Goal: Task Accomplishment & Management: Complete application form

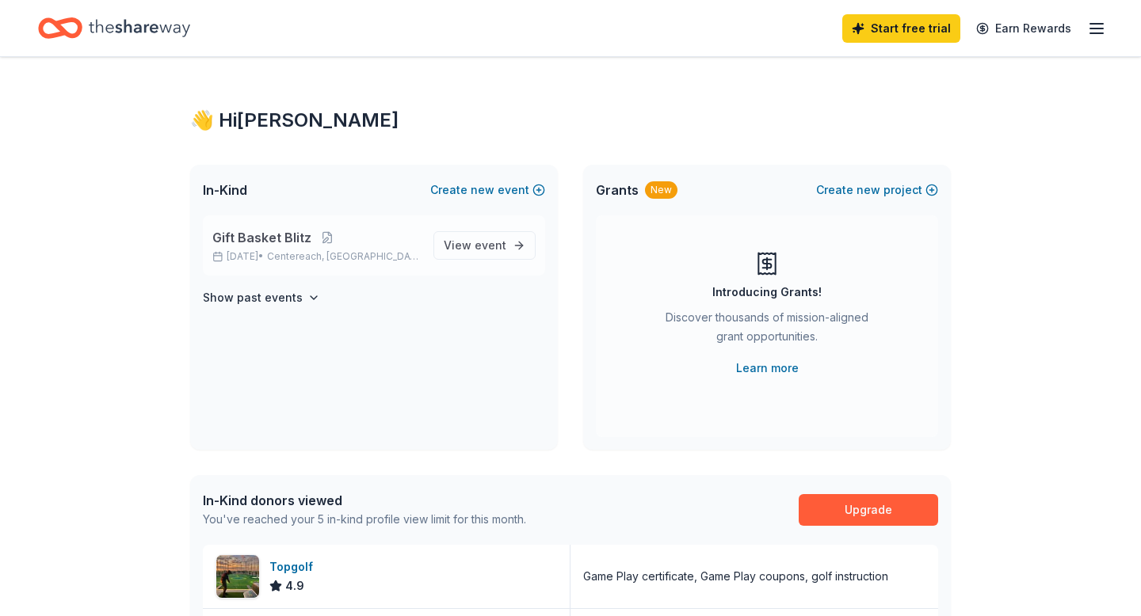
click at [368, 242] on p "Gift Basket Blitz" at bounding box center [316, 237] width 208 height 19
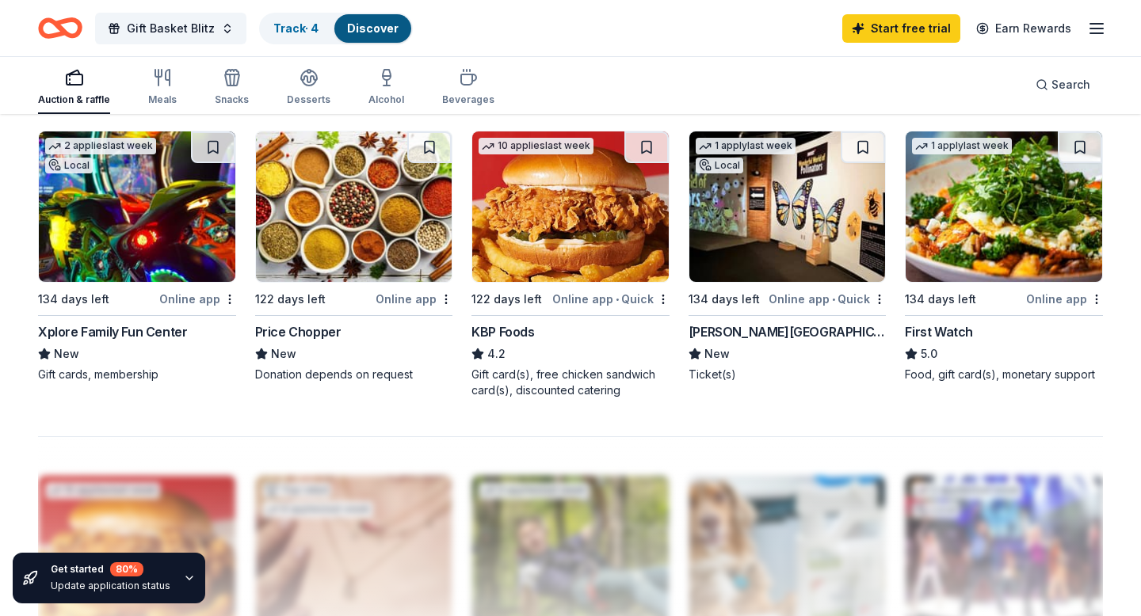
scroll to position [1082, 0]
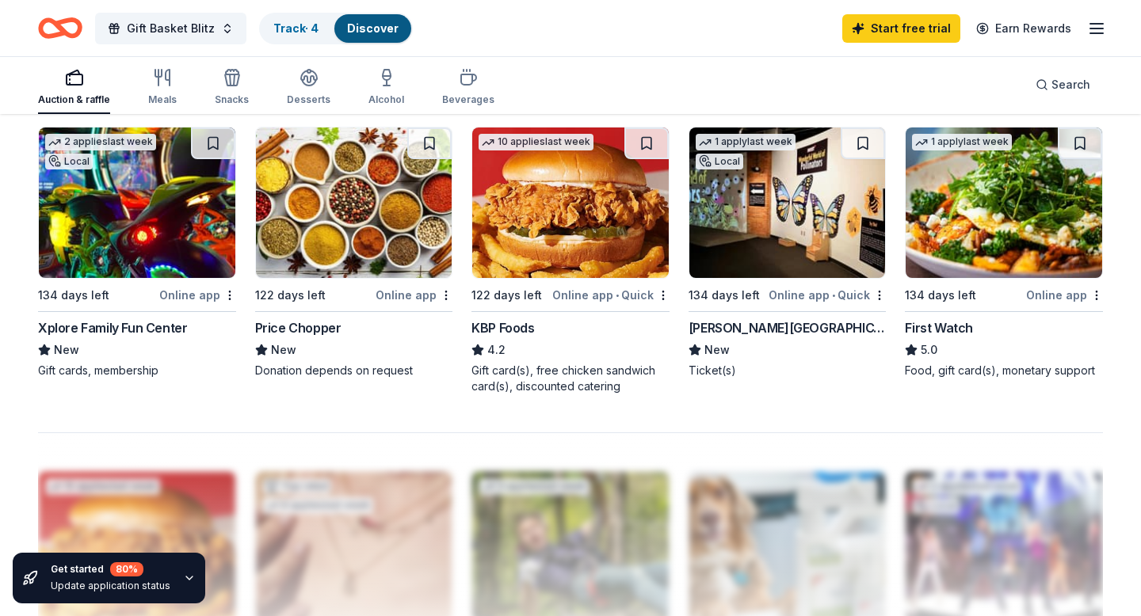
click at [161, 254] on img at bounding box center [137, 203] width 196 height 151
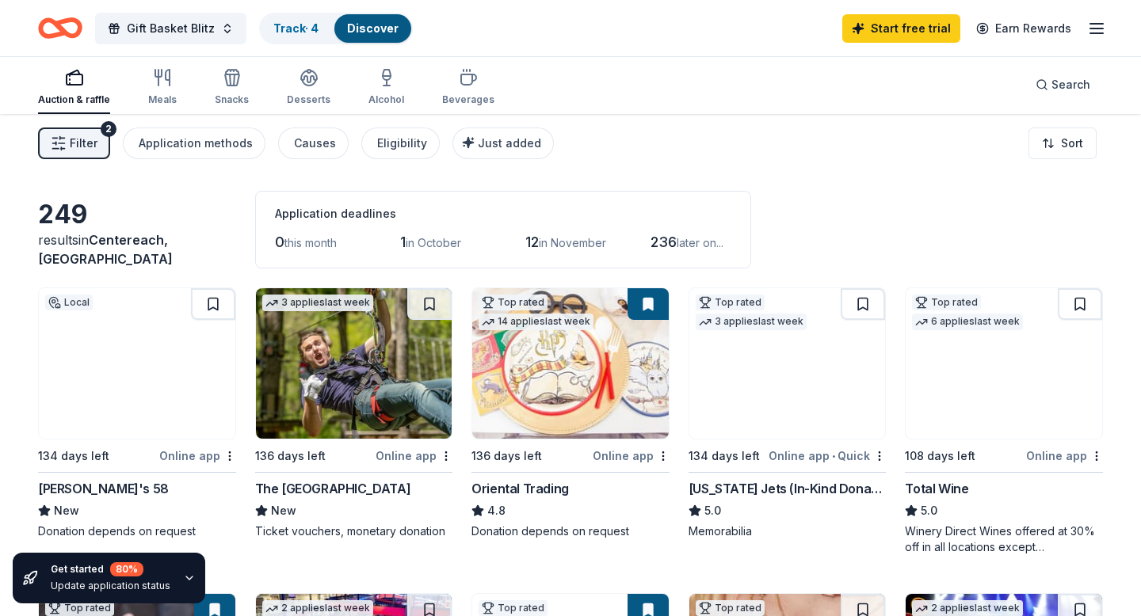
scroll to position [0, 0]
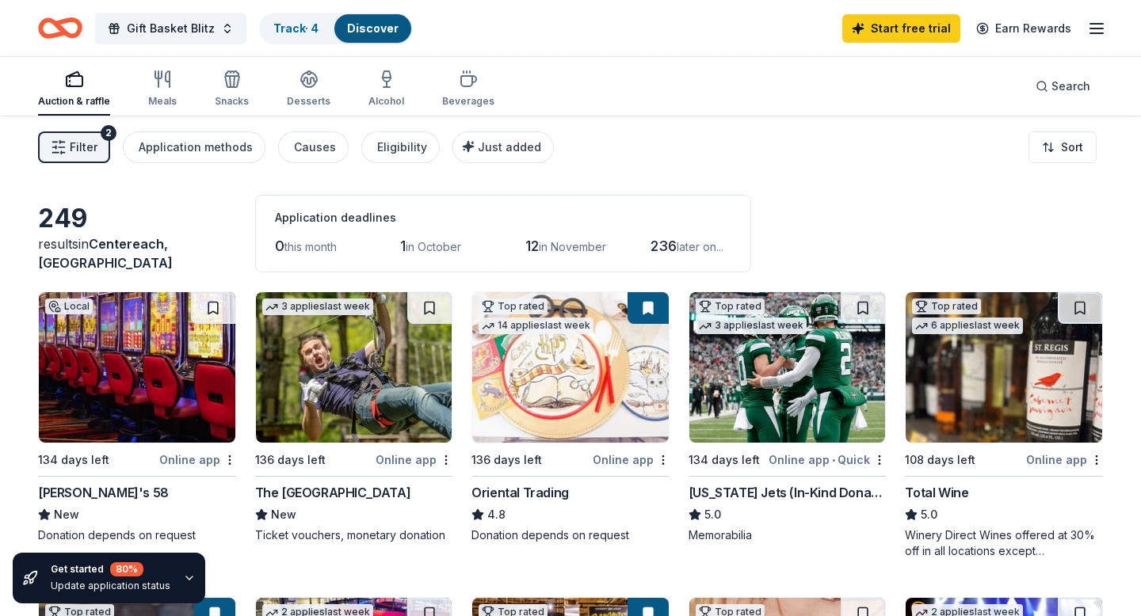
click at [70, 86] on rect "button" at bounding box center [75, 81] width 16 height 10
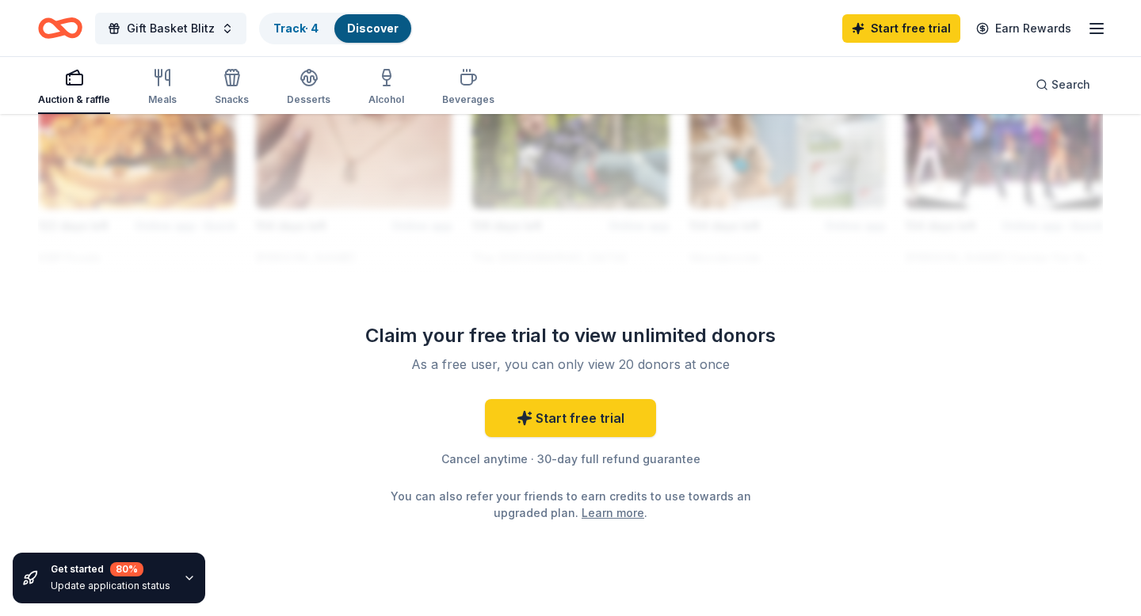
scroll to position [1493, 0]
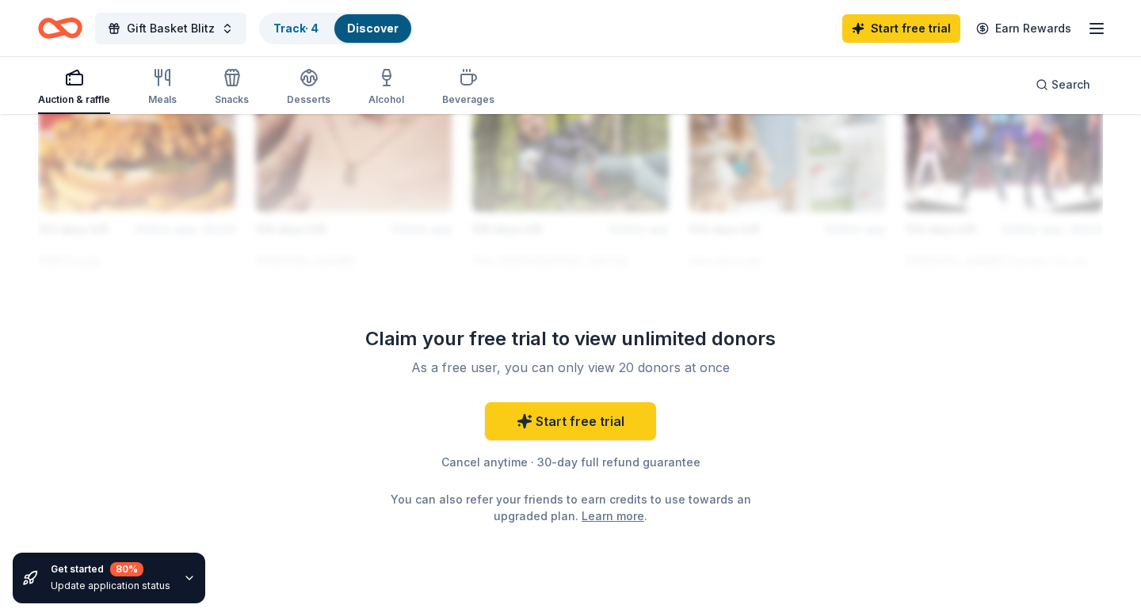
click at [187, 575] on icon "button" at bounding box center [189, 578] width 13 height 13
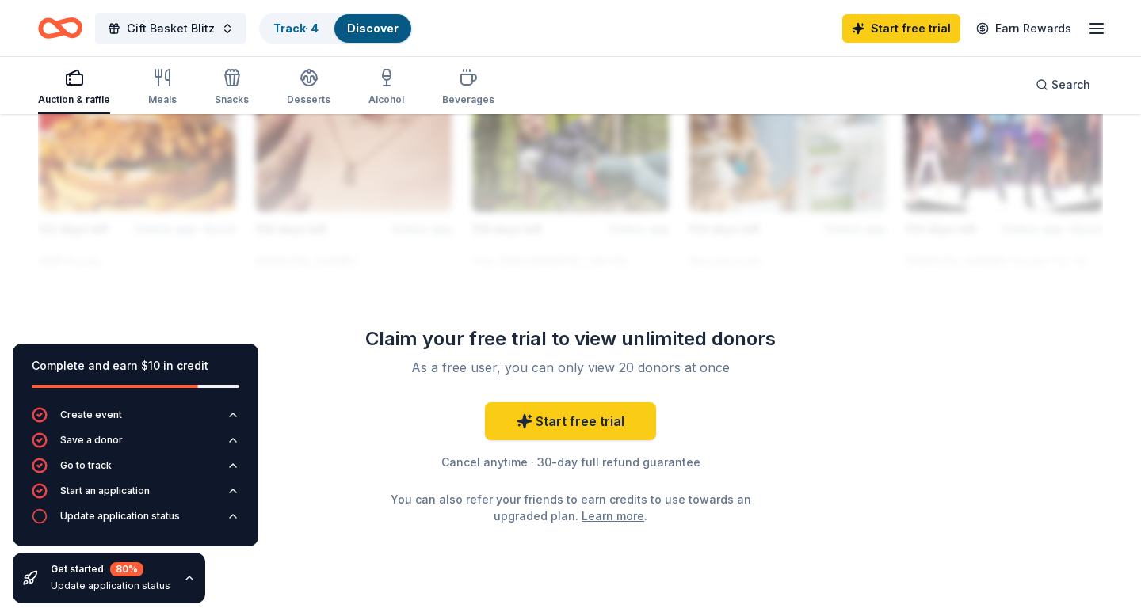
click at [188, 575] on icon "button" at bounding box center [189, 578] width 13 height 13
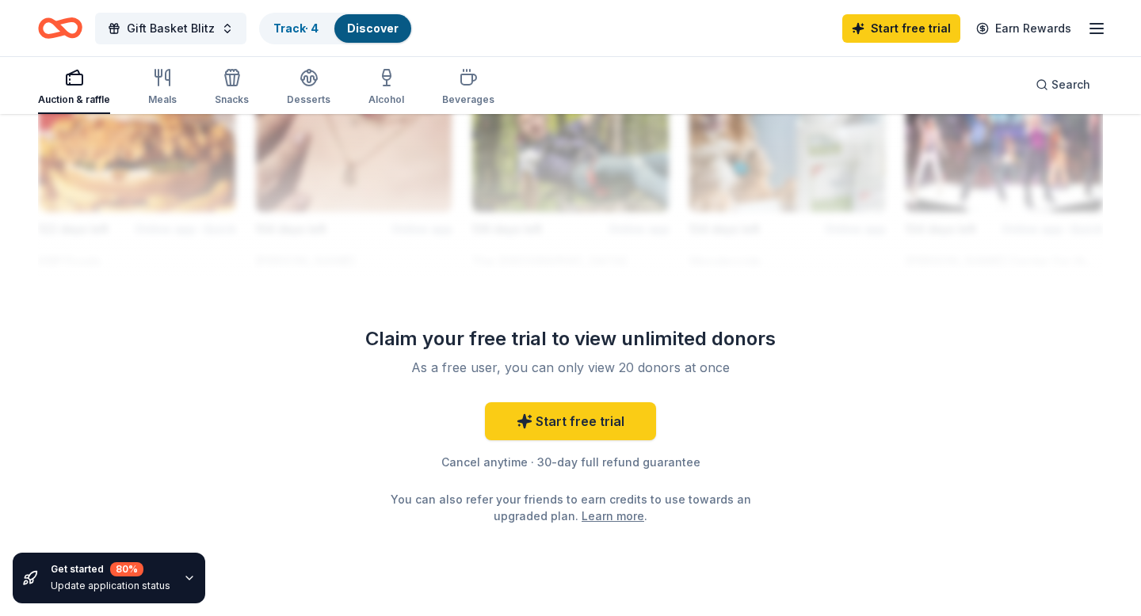
click at [602, 345] on div "Claim your free trial to view unlimited donors" at bounding box center [570, 338] width 456 height 25
click at [583, 414] on link "Start free trial" at bounding box center [570, 421] width 171 height 38
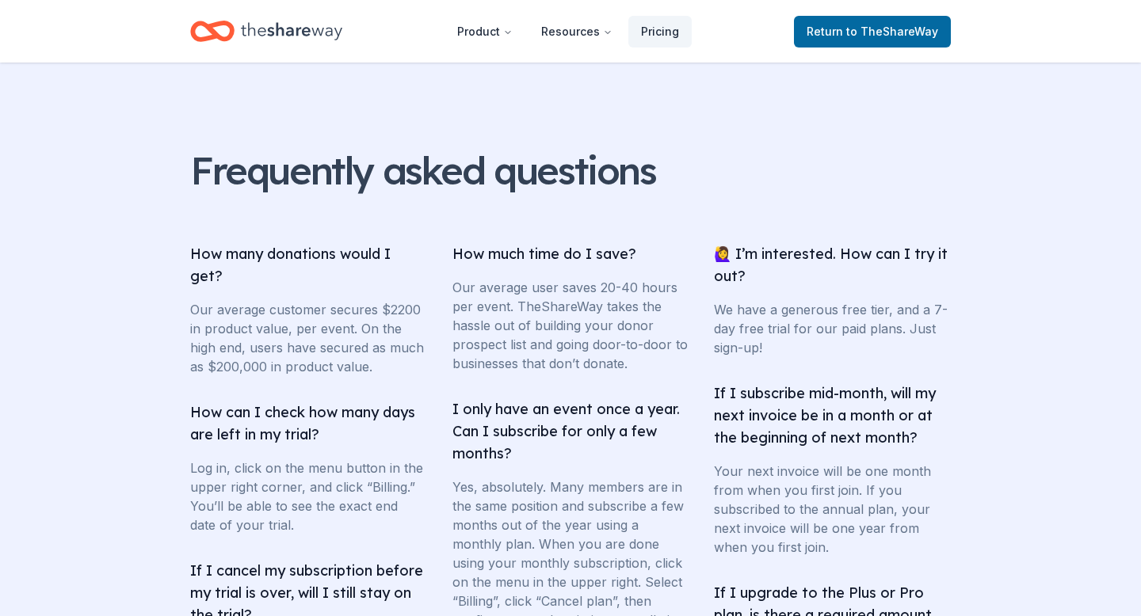
scroll to position [2443, 0]
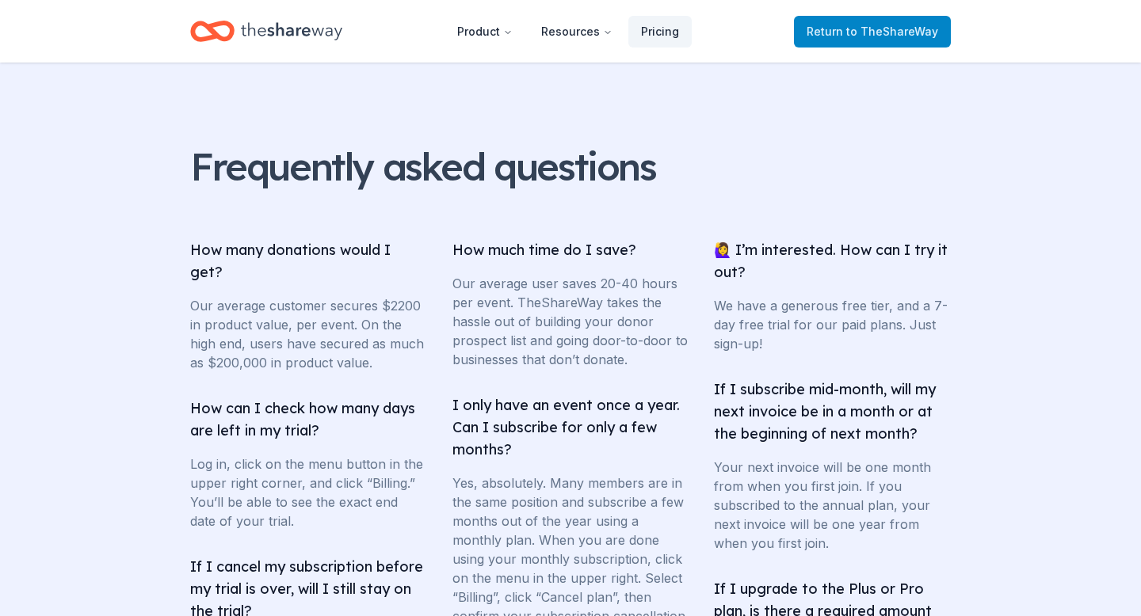
click at [887, 42] on link "Return to TheShareWay" at bounding box center [872, 32] width 157 height 32
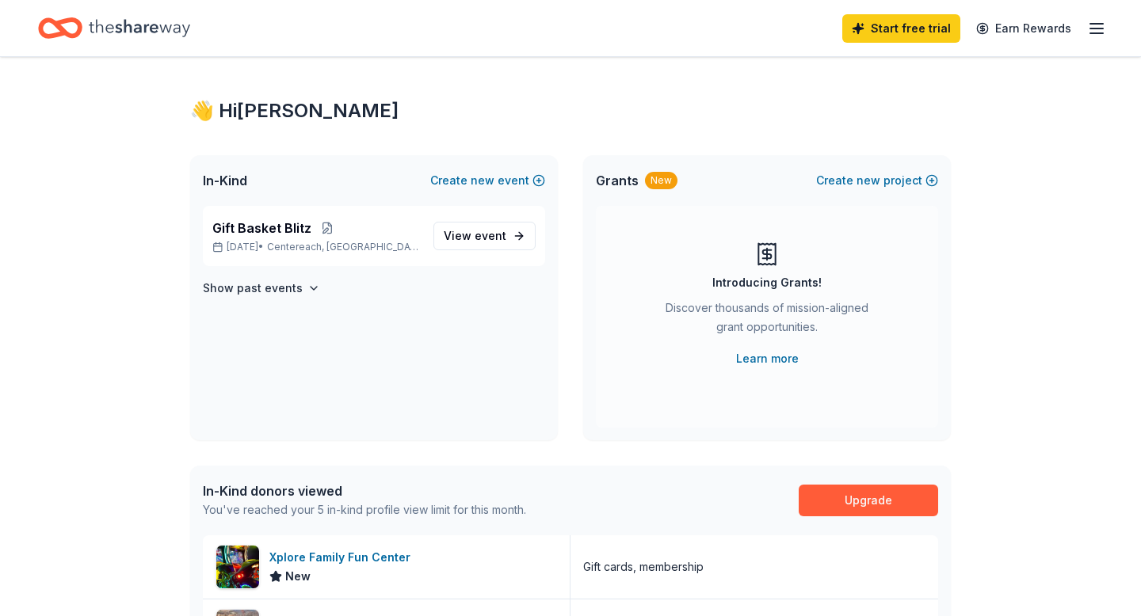
scroll to position [13, 0]
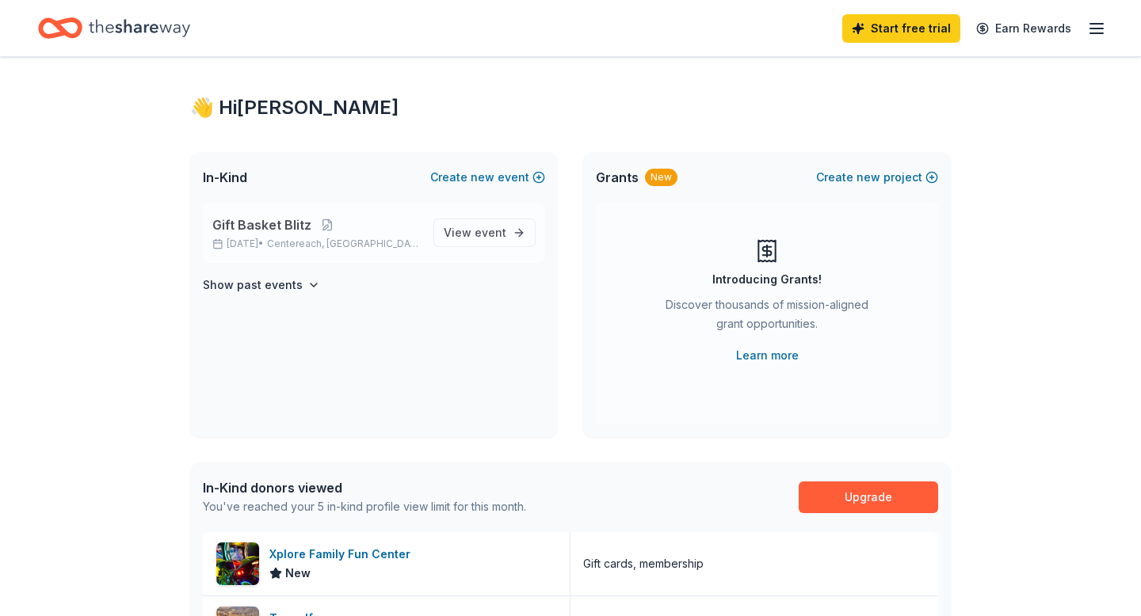
click at [261, 222] on span "Gift Basket Blitz" at bounding box center [261, 224] width 99 height 19
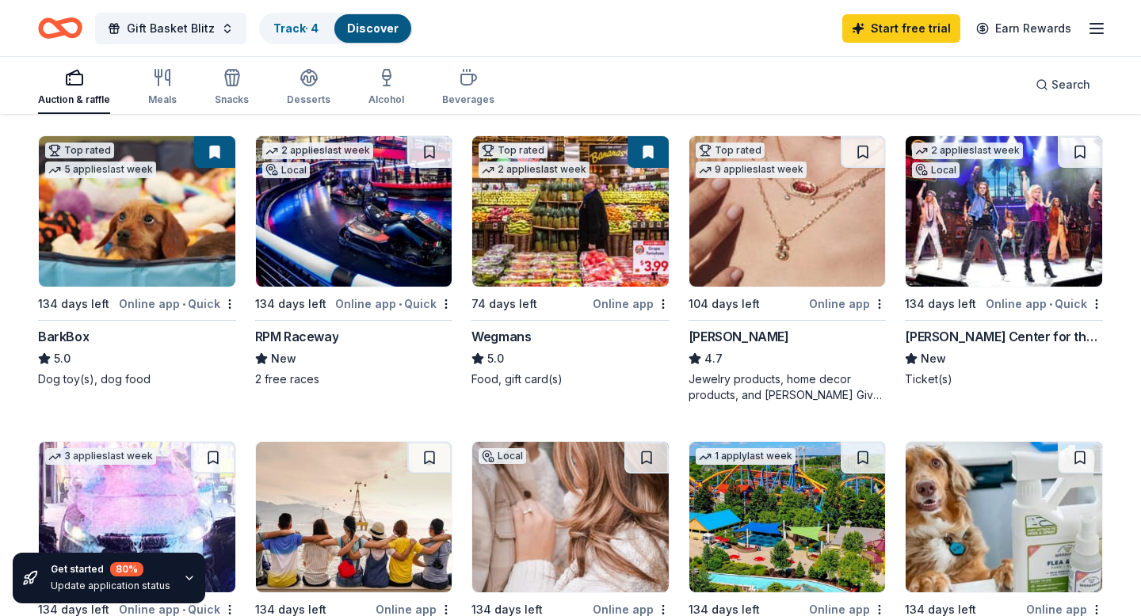
scroll to position [448, 0]
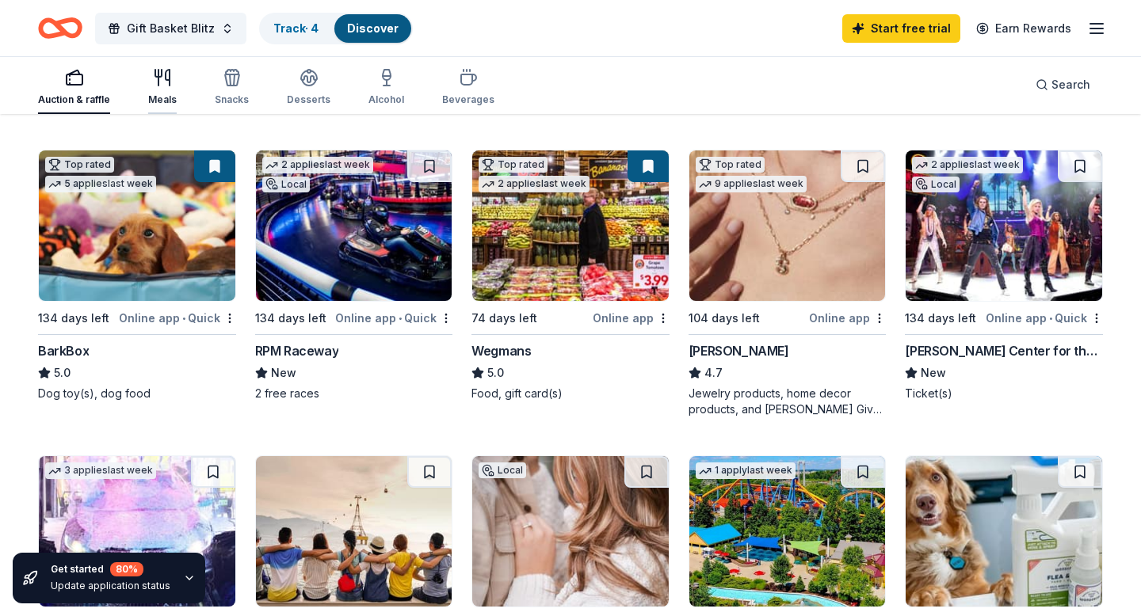
click at [158, 75] on icon "button" at bounding box center [158, 78] width 0 height 16
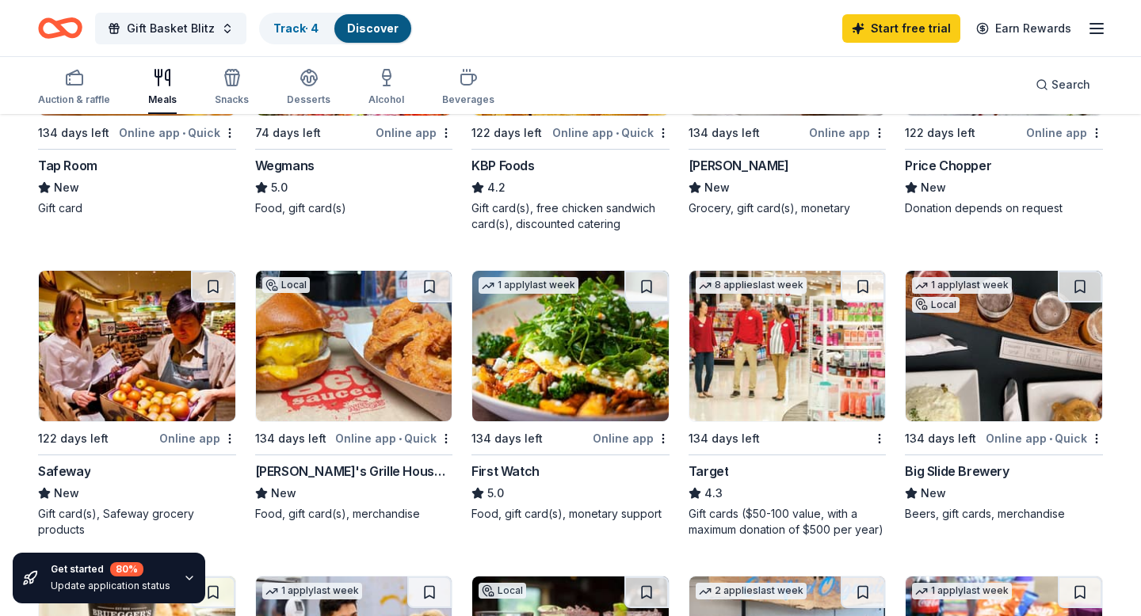
scroll to position [324, 0]
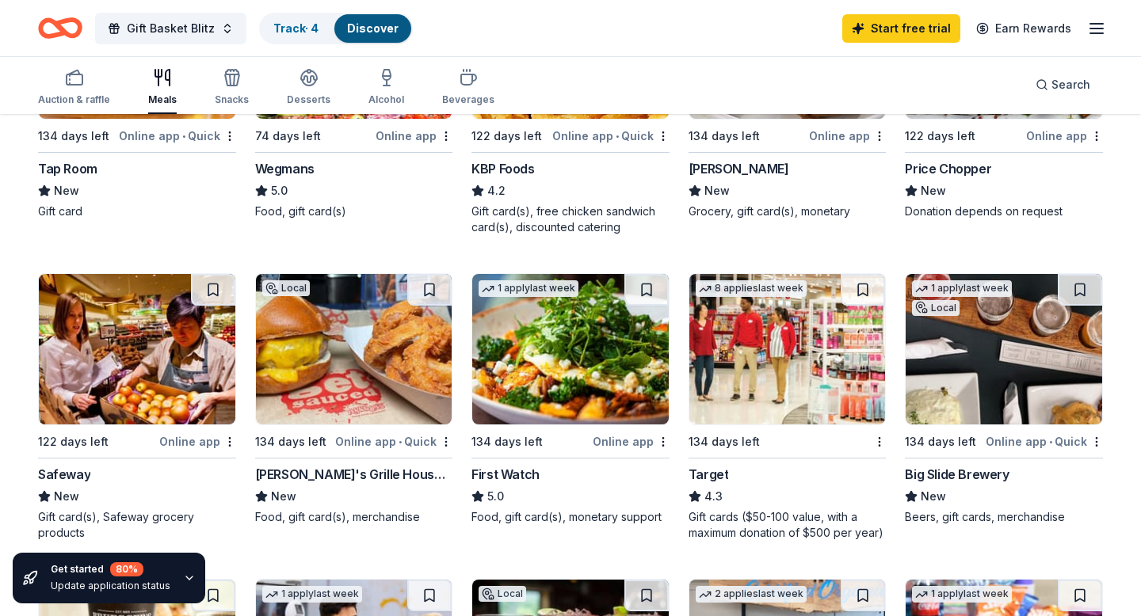
click at [743, 367] on img at bounding box center [787, 349] width 196 height 151
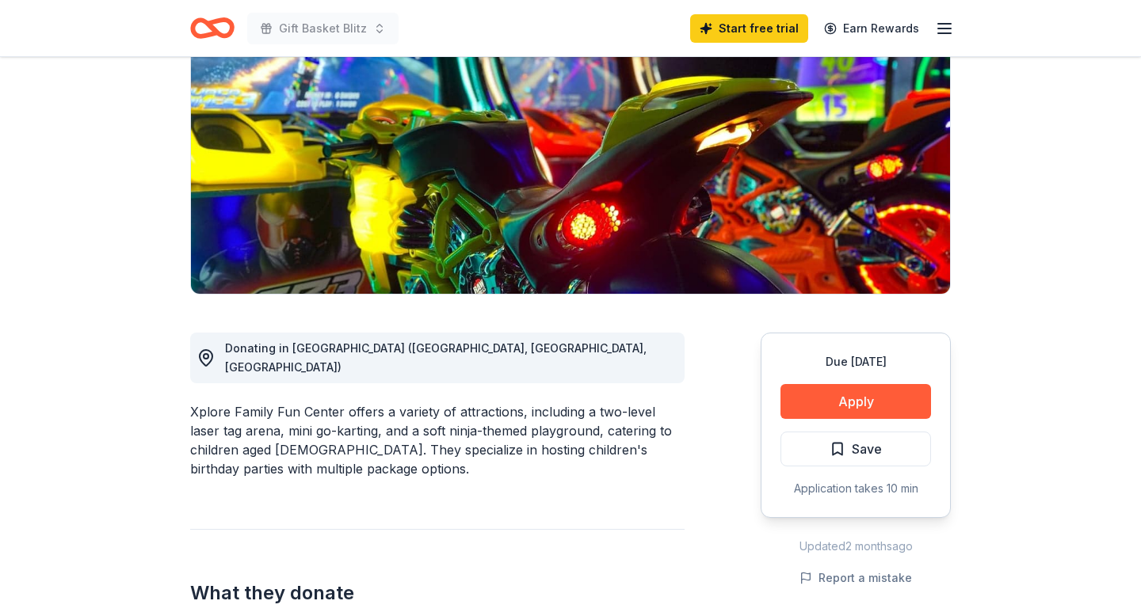
scroll to position [196, 0]
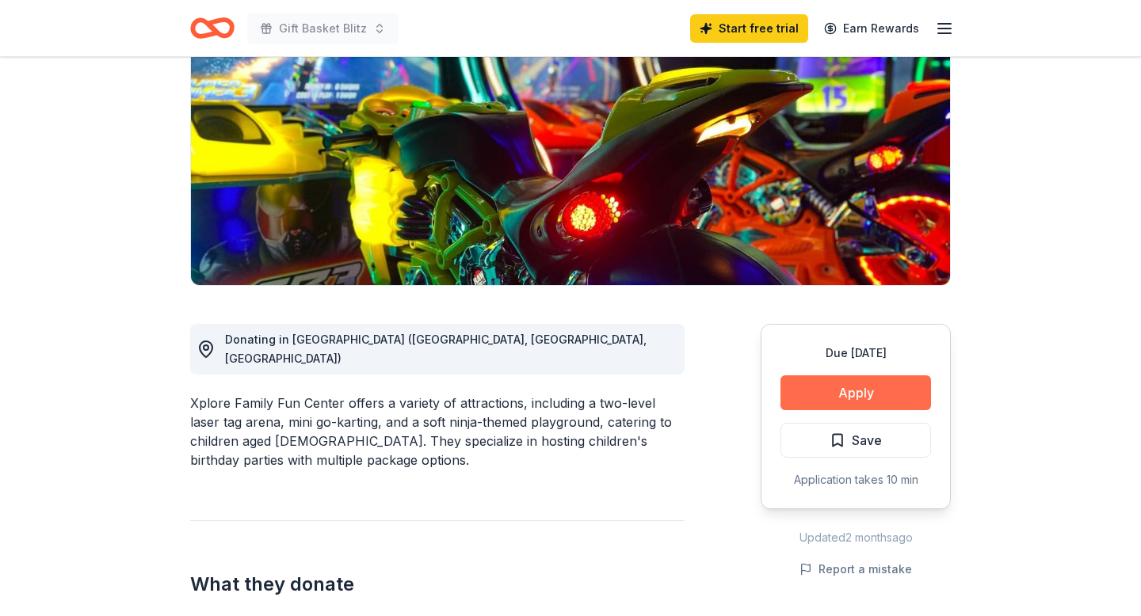
click at [815, 383] on button "Apply" at bounding box center [855, 393] width 151 height 35
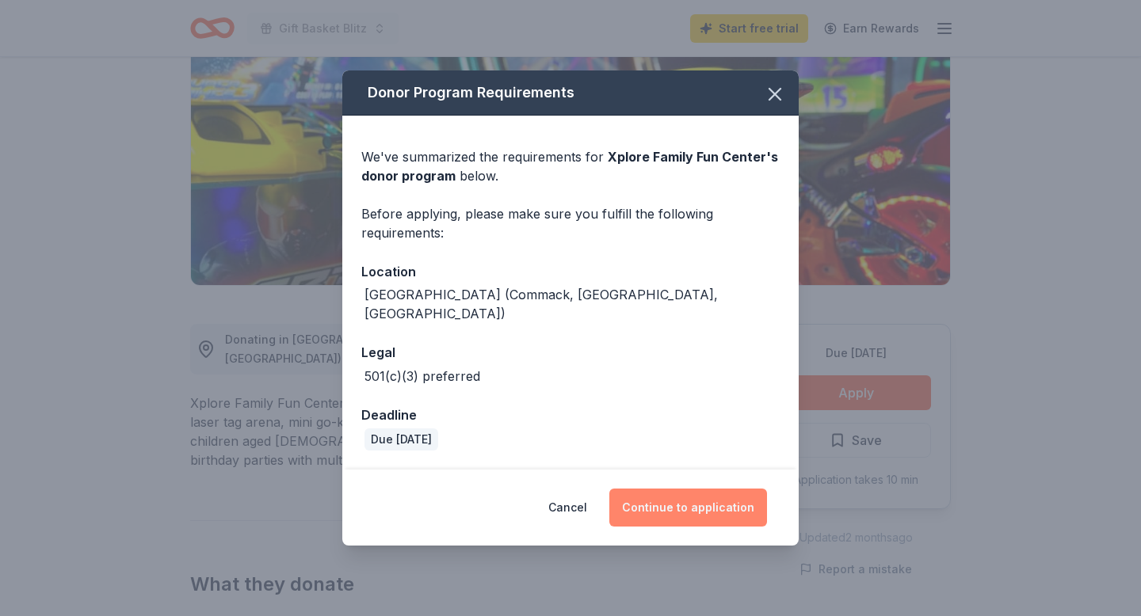
click at [681, 497] on button "Continue to application" at bounding box center [688, 508] width 158 height 38
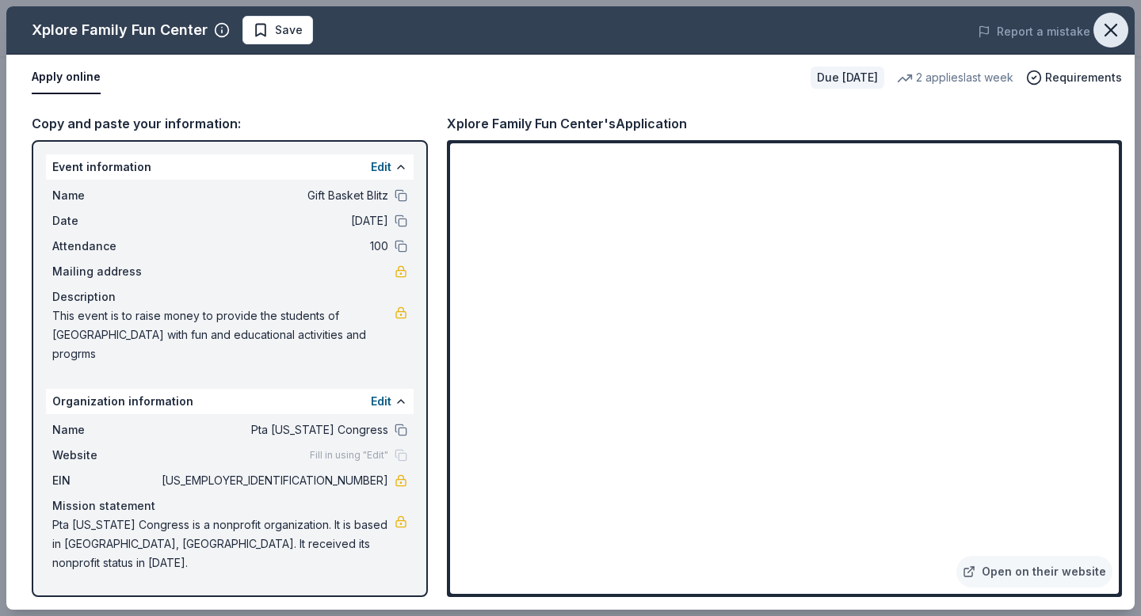
click at [1116, 28] on icon "button" at bounding box center [1111, 30] width 22 height 22
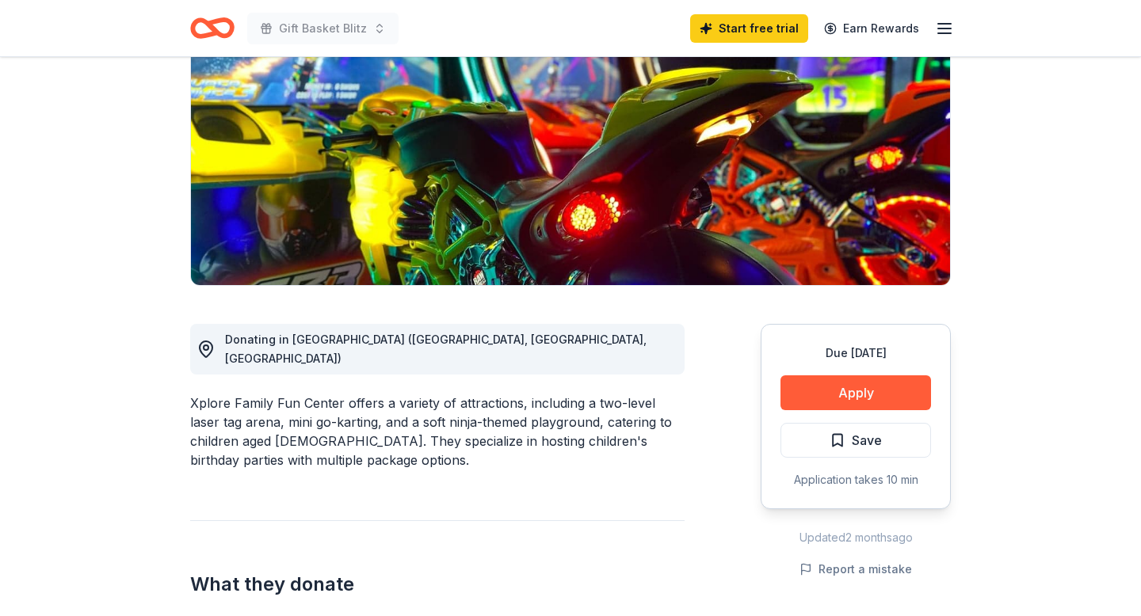
scroll to position [0, 0]
